Goal: Transaction & Acquisition: Purchase product/service

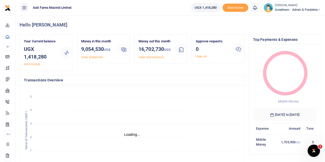
scroll to position [4, 4]
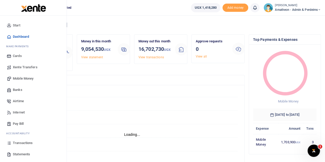
click at [15, 77] on span "Mobile Money" at bounding box center [23, 78] width 21 height 5
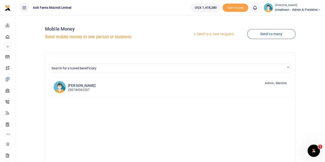
click at [212, 34] on link "Send to a new recipient" at bounding box center [213, 34] width 67 height 9
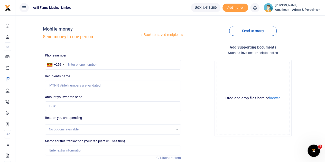
click at [273, 98] on button "browse" at bounding box center [275, 98] width 12 height 4
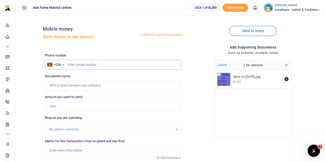
click at [83, 64] on input "text" at bounding box center [113, 65] width 136 height 10
type input "779450048"
type input "Joel Okello"
type input "779450048"
click at [61, 108] on input "Amount you want to send" at bounding box center [113, 106] width 136 height 10
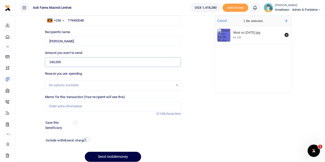
scroll to position [51, 0]
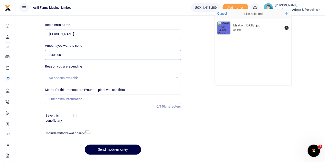
type input "240,000"
click at [60, 100] on input "Memo for this transaction (Your recipient will see this)" at bounding box center [113, 99] width 136 height 10
drag, startPoint x: 61, startPoint y: 100, endPoint x: 62, endPoint y: 104, distance: 4.6
click at [61, 101] on input "Meat 25kgs for staffs diet Sunday 17th Aug 2025" at bounding box center [113, 99] width 136 height 10
drag, startPoint x: 60, startPoint y: 100, endPoint x: 64, endPoint y: 107, distance: 7.8
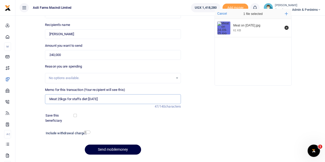
click at [60, 100] on input "Meat 25kgs for staffs diet Sunday 17th Aug 2025" at bounding box center [113, 99] width 136 height 10
drag, startPoint x: 99, startPoint y: 99, endPoint x: 92, endPoint y: 99, distance: 6.2
click at [92, 99] on input "Meat 15kgs for staffs diet Sunday 17th Aug 2025" at bounding box center [113, 99] width 136 height 10
click at [93, 99] on input "Meat 15kgs for staffs diet Sunday 17th Aug 2025" at bounding box center [113, 99] width 136 height 10
drag, startPoint x: 92, startPoint y: 98, endPoint x: 88, endPoint y: 99, distance: 3.5
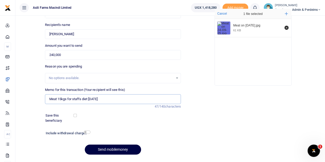
click at [88, 99] on input "Meat 15kgs for staffs diet Sunday 17th Aug 2025" at bounding box center [113, 99] width 136 height 10
click at [118, 102] on input "Meat 15kgs for staffs diet Wedsnday 17th Aug 2025" at bounding box center [113, 99] width 136 height 10
drag, startPoint x: 98, startPoint y: 100, endPoint x: 205, endPoint y: 81, distance: 109.0
click at [206, 80] on div "Drop your files here Cancel 1 file selected Add more Meat on 24-09-25.jpg 61 KB" at bounding box center [253, 46] width 136 height 85
click at [95, 98] on input "Meat 15kgs for staffs diet Wedsnday 17th Aug 2025" at bounding box center [113, 99] width 136 height 10
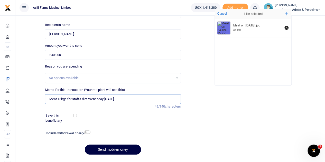
click at [107, 100] on input "Meat 15kgs for staffs diet Wensnday 17th Aug 2025" at bounding box center [113, 99] width 136 height 10
click at [109, 98] on input "Meat 15kgs for staffs diet Wednesday 17th Aug 2025" at bounding box center [113, 99] width 136 height 10
click at [119, 99] on input "Meat 15kgs for staffs diet Wednesday 24th Aug 2025" at bounding box center [113, 99] width 136 height 10
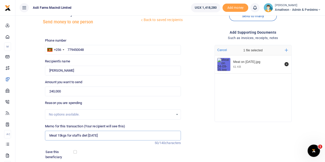
scroll to position [0, 0]
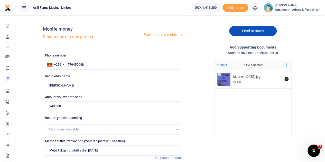
type input "Meat 15kgs for staffs diet Wednesday 24th Sep 2025"
click at [251, 31] on link "Send to many" at bounding box center [252, 31] width 47 height 10
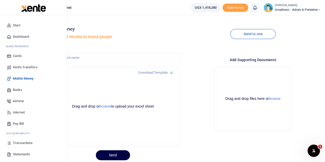
click at [16, 142] on span "Transactions" at bounding box center [23, 143] width 20 height 5
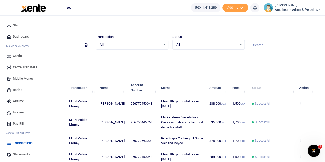
click at [22, 143] on span "Transactions" at bounding box center [23, 143] width 20 height 5
click at [16, 142] on span "Transactions" at bounding box center [23, 143] width 20 height 5
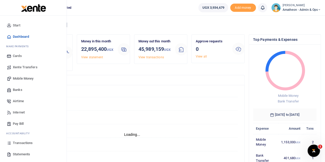
scroll to position [4, 4]
click at [15, 143] on span "Transactions" at bounding box center [23, 143] width 20 height 5
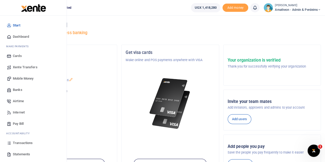
click at [20, 143] on span "Transactions" at bounding box center [23, 143] width 20 height 5
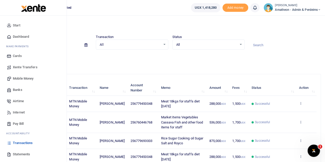
click at [26, 78] on span "Mobile Money" at bounding box center [23, 78] width 21 height 5
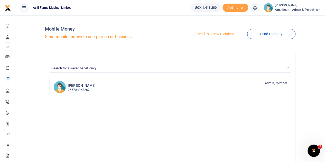
click at [216, 33] on link "Send to a new recipient" at bounding box center [213, 34] width 67 height 9
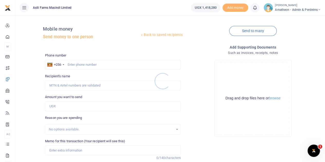
click at [275, 100] on div at bounding box center [162, 81] width 325 height 162
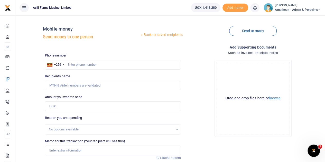
click at [275, 99] on button "browse" at bounding box center [275, 98] width 12 height 4
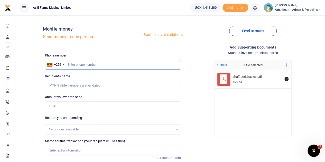
click at [94, 64] on input "text" at bounding box center [113, 65] width 136 height 10
type input "760446768"
type input "[PERSON_NAME]"
type input "760446768"
click at [65, 107] on input "Amount you want to send" at bounding box center [113, 106] width 136 height 10
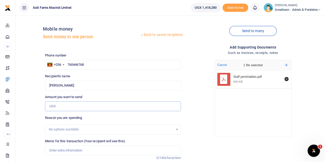
click at [60, 106] on input "Amount you want to send" at bounding box center [113, 106] width 136 height 10
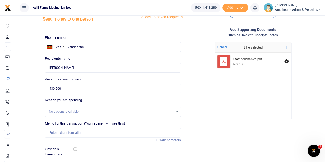
scroll to position [26, 0]
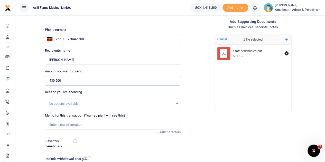
type input "430,500"
click at [61, 125] on input "Memo for this transaction (Your recipient will see this)" at bounding box center [113, 125] width 136 height 10
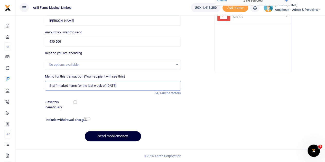
scroll to position [65, 0]
type input "Staff market items for the last week of September 2025"
click at [116, 136] on button "Send mobilemoney" at bounding box center [113, 136] width 56 height 10
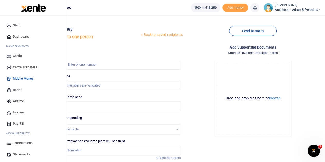
click at [20, 142] on span "Transactions" at bounding box center [23, 143] width 20 height 5
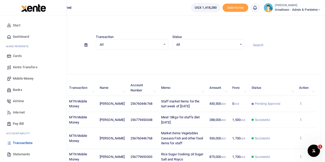
click at [22, 78] on span "Mobile Money" at bounding box center [23, 78] width 21 height 5
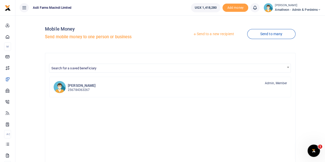
click at [215, 34] on link "Send to a new recipient" at bounding box center [213, 34] width 67 height 9
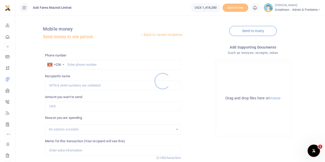
click at [275, 99] on div at bounding box center [162, 81] width 325 height 162
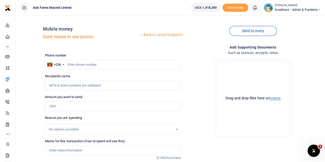
click at [275, 99] on button "browse" at bounding box center [275, 98] width 12 height 4
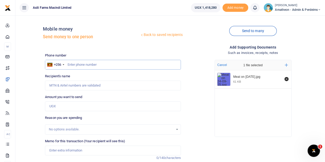
click at [89, 66] on input "text" at bounding box center [113, 65] width 136 height 10
type input "779450048"
type input "Joel Okello"
type input "779450048"
click at [70, 107] on input "Amount you want to send" at bounding box center [113, 106] width 136 height 10
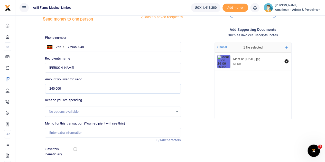
scroll to position [26, 0]
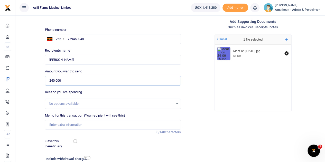
type input "240,000"
click at [68, 127] on input "Memo for this transaction (Your recipient will see this)" at bounding box center [113, 125] width 136 height 10
click at [62, 124] on input "Meat 25kgs for staffs diet Sunday 17th Aug 2025" at bounding box center [113, 125] width 136 height 10
click at [104, 125] on input "Meat 15kgs for staffs diet Sunday 17th Aug 2025" at bounding box center [113, 125] width 136 height 10
drag, startPoint x: 99, startPoint y: 124, endPoint x: 88, endPoint y: 125, distance: 10.8
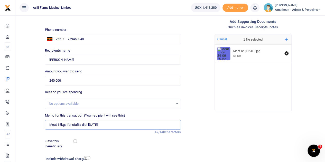
click at [88, 125] on input "Meat 15kgs for staffs diet Sunday 24th Aug 2025" at bounding box center [113, 125] width 136 height 10
drag, startPoint x: 119, startPoint y: 125, endPoint x: 132, endPoint y: 145, distance: 23.9
click at [120, 125] on input "Meat 15kgs for staffs diet Wednesday 24th Aug 2025" at bounding box center [113, 125] width 136 height 10
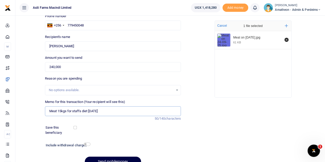
scroll to position [65, 0]
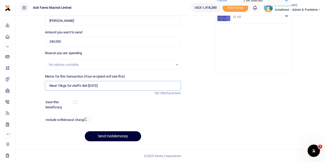
type input "Meat 15kgs for staffs diet [DATE]"
click at [106, 136] on button "Send mobilemoney" at bounding box center [113, 136] width 56 height 10
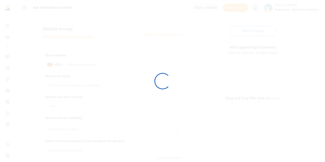
scroll to position [65, 0]
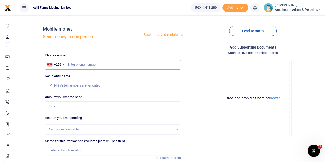
click at [87, 64] on input "text" at bounding box center [113, 65] width 136 height 10
click at [278, 99] on button "browse" at bounding box center [275, 98] width 12 height 4
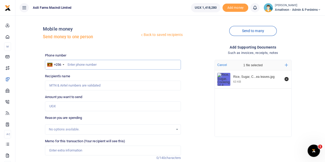
click at [102, 63] on input "text" at bounding box center [113, 65] width 136 height 10
type input "779693003"
type input "[PERSON_NAME]"
type input "779693003"
click at [63, 107] on input "Amount you want to send" at bounding box center [113, 106] width 136 height 10
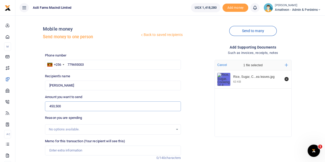
type input "453,500"
click at [75, 150] on input "Memo for this transaction (Your recipient will see this)" at bounding box center [113, 151] width 136 height 10
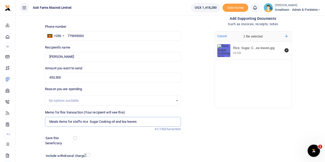
scroll to position [51, 0]
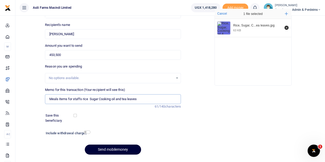
type input "Meals items for staffs rice Sugar Cooking oil and tea leaves"
click at [124, 149] on button "Send mobilemoney" at bounding box center [113, 150] width 56 height 10
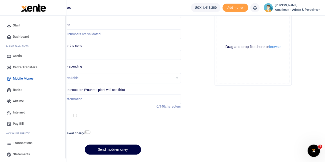
click at [14, 143] on span "Transactions" at bounding box center [23, 143] width 20 height 5
